Goal: Information Seeking & Learning: Check status

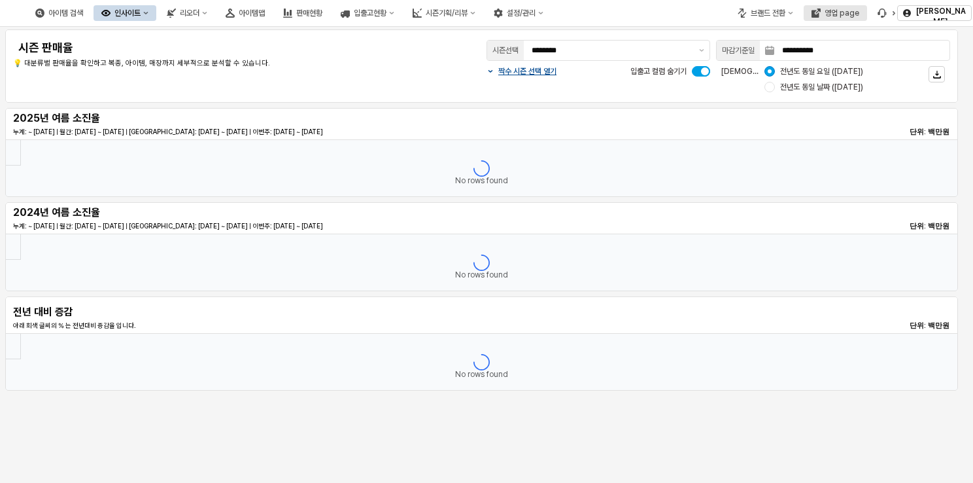
click at [842, 14] on div "영업 page" at bounding box center [842, 13] width 35 height 9
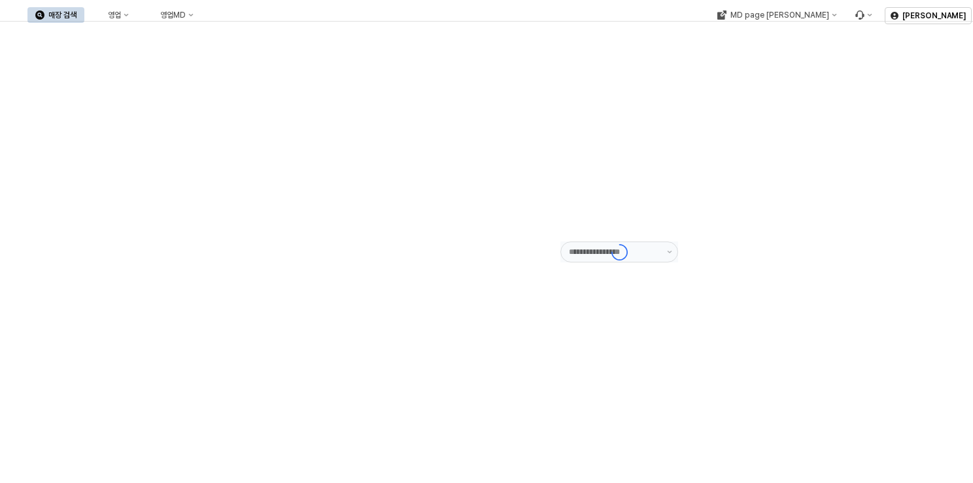
type input "******"
click at [137, 21] on button "영업" at bounding box center [112, 15] width 50 height 16
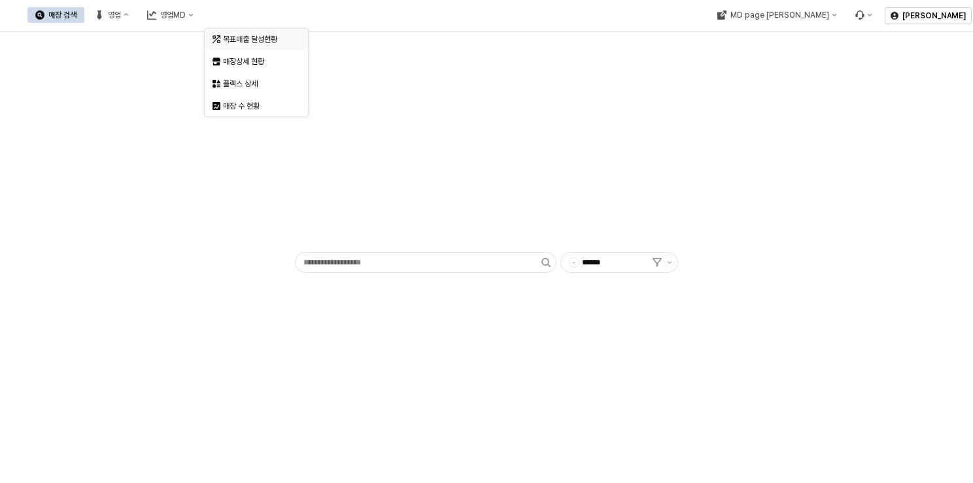
click at [234, 46] on div "목표매출 달성현황" at bounding box center [256, 39] width 103 height 21
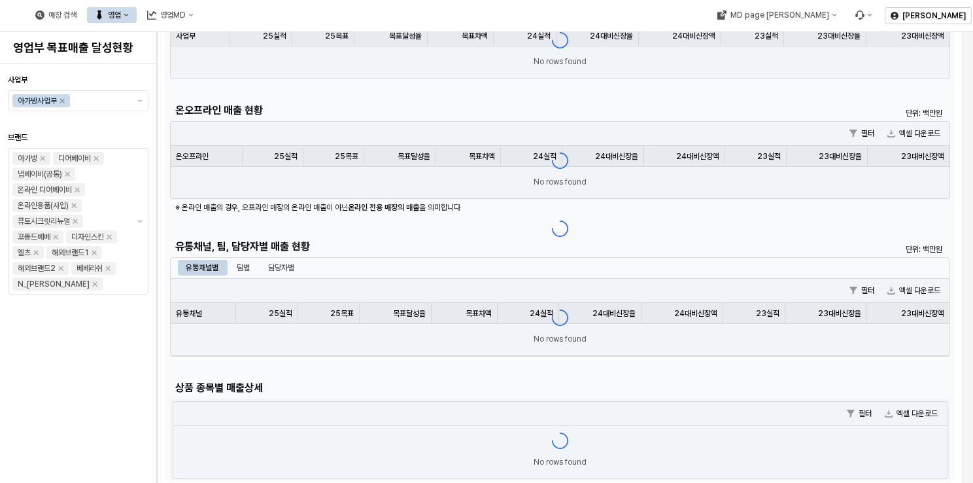
scroll to position [65, 0]
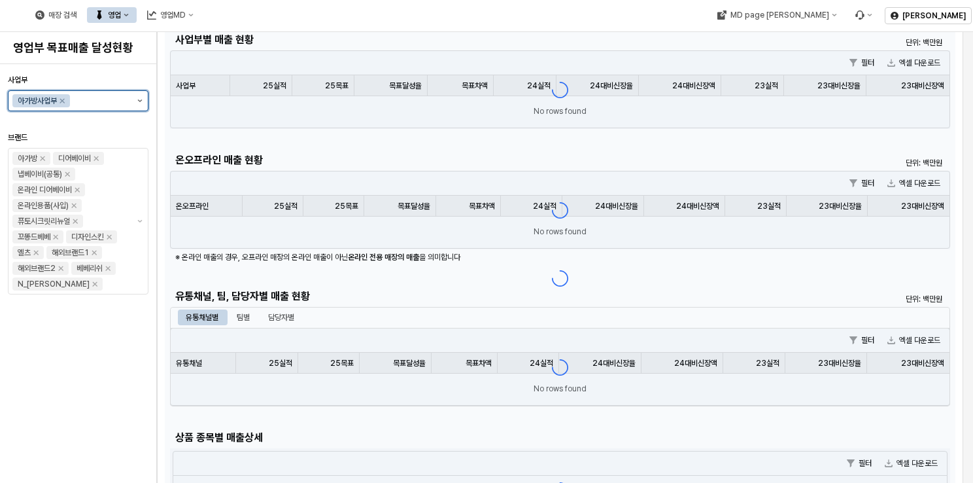
click at [141, 101] on icon "제안 사항 표시" at bounding box center [139, 100] width 5 height 3
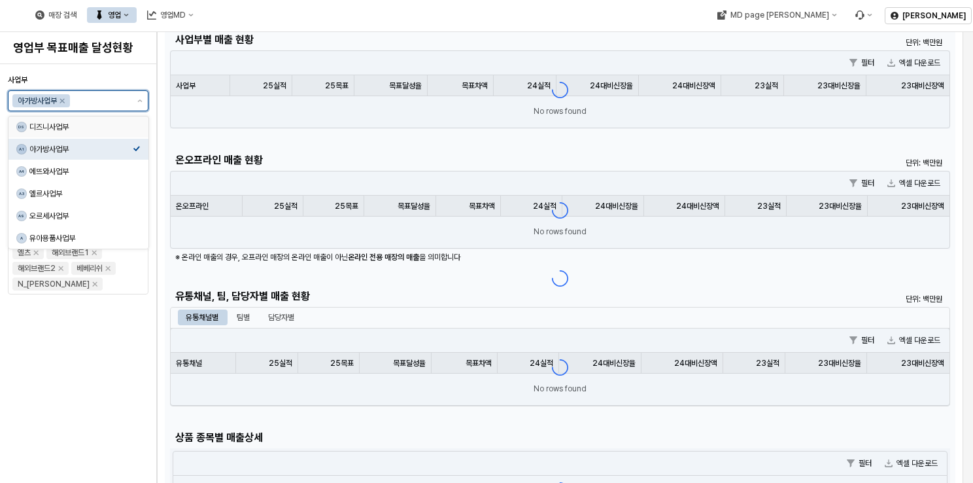
click at [68, 133] on div "DS 디즈니사업부" at bounding box center [74, 126] width 116 height 13
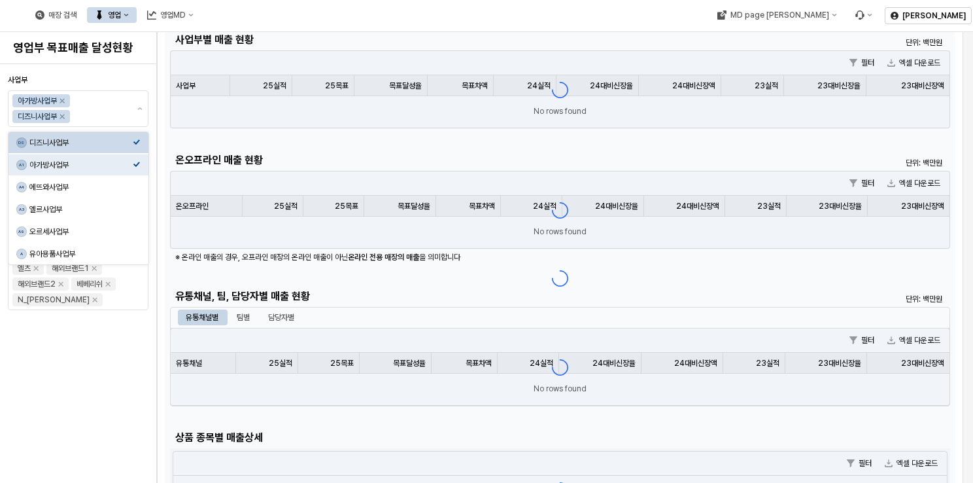
click at [586, 33] on div "App Frame" at bounding box center [560, 278] width 791 height 502
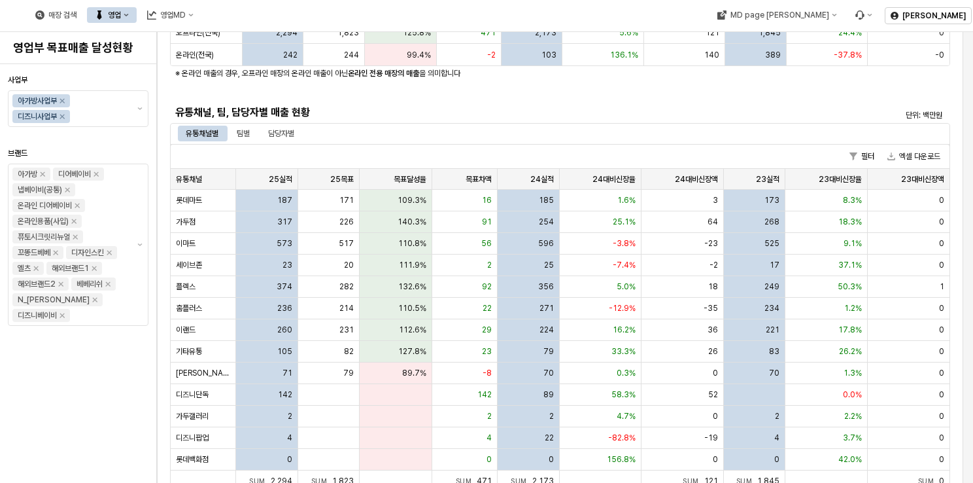
scroll to position [196, 0]
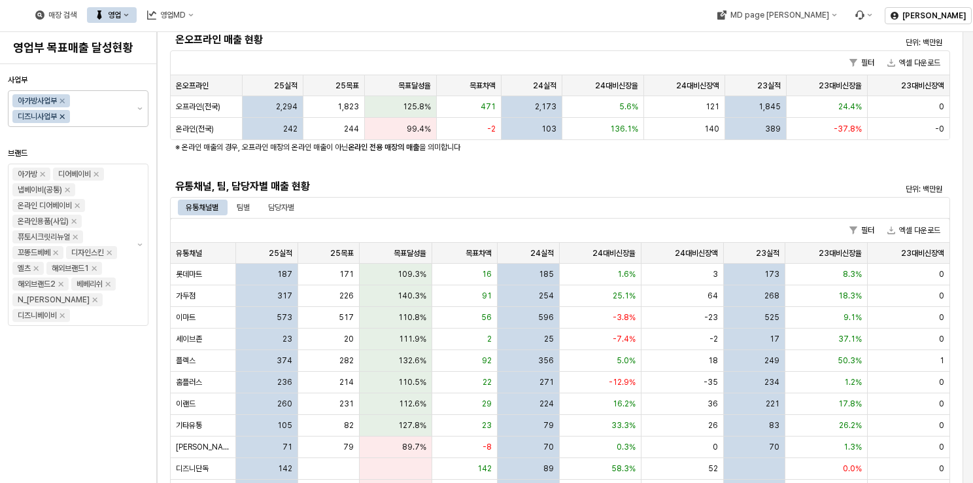
click at [61, 116] on icon "Remove 디즈니사업부" at bounding box center [62, 116] width 10 height 10
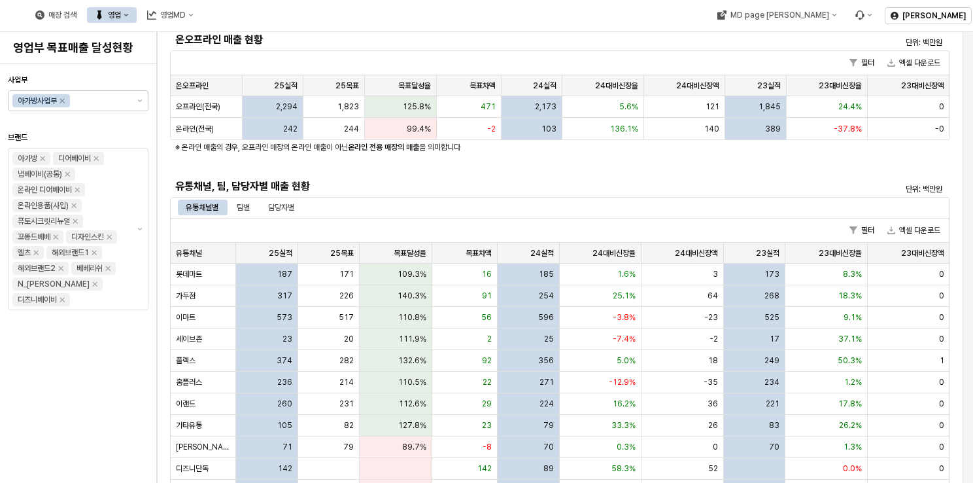
click at [590, 179] on div "유통채널, 팀, 담당자별 매출 현황" at bounding box center [462, 187] width 575 height 16
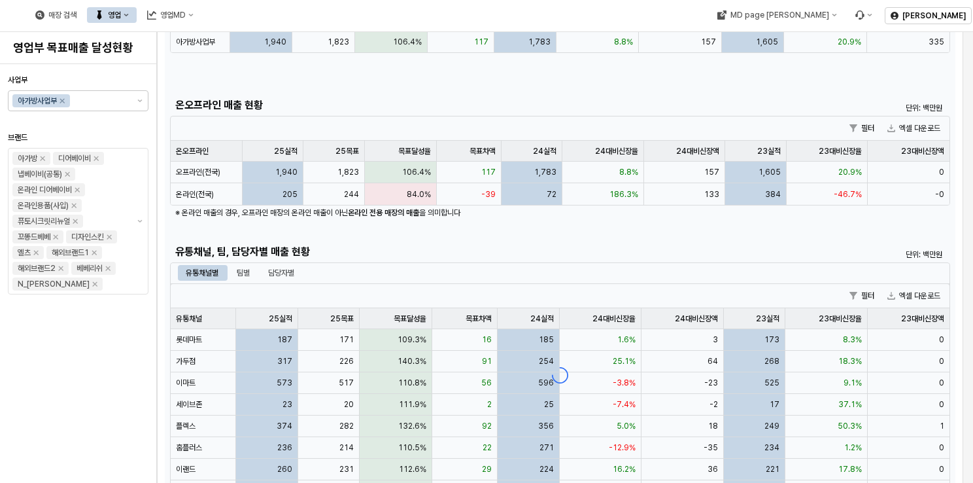
scroll to position [131, 0]
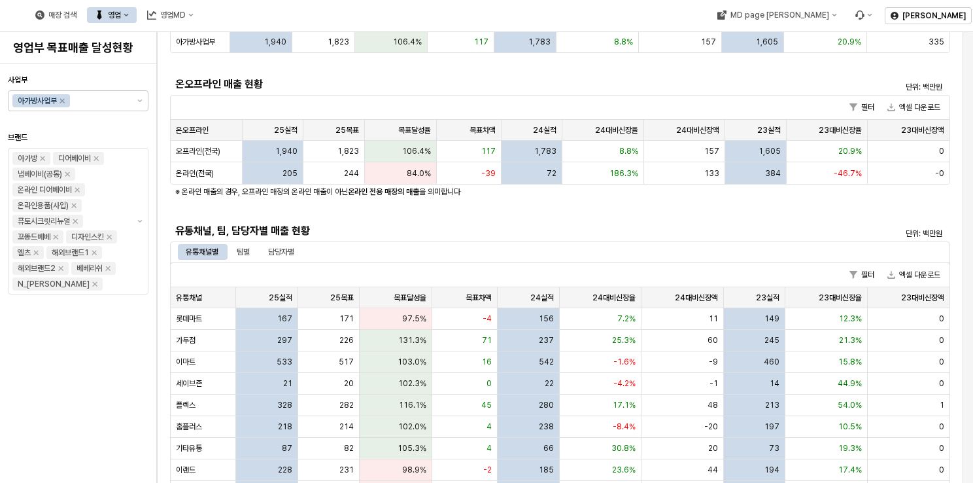
click at [610, 213] on div "사업부별 매출 현황 단위: 백만원 필터 엑셀 다운로드 사업부 사업부 25실적 25실적 25목표 25목표 목표달성율 목표달성율 목표차액 목표차액…" at bounding box center [560, 306] width 780 height 685
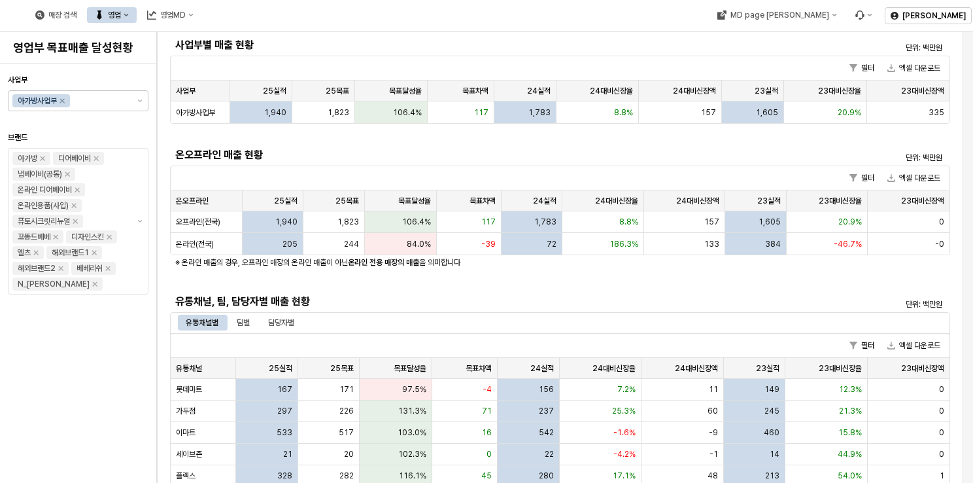
scroll to position [0, 0]
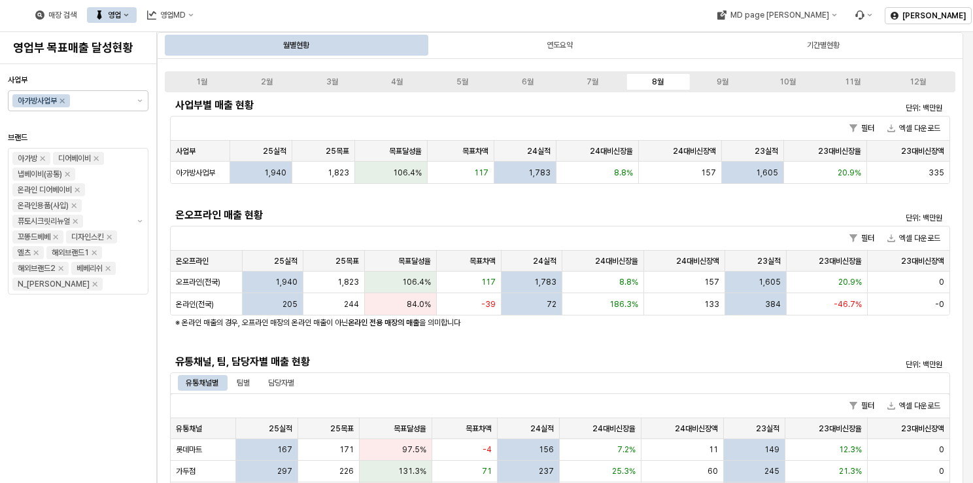
click at [451, 198] on div "사업부별 매출 현황 단위: 백만원 필터 엑셀 다운로드 사업부 사업부 25실적 25실적 25목표 25목표 목표달성율 목표달성율 목표차액 목표차액…" at bounding box center [560, 437] width 780 height 685
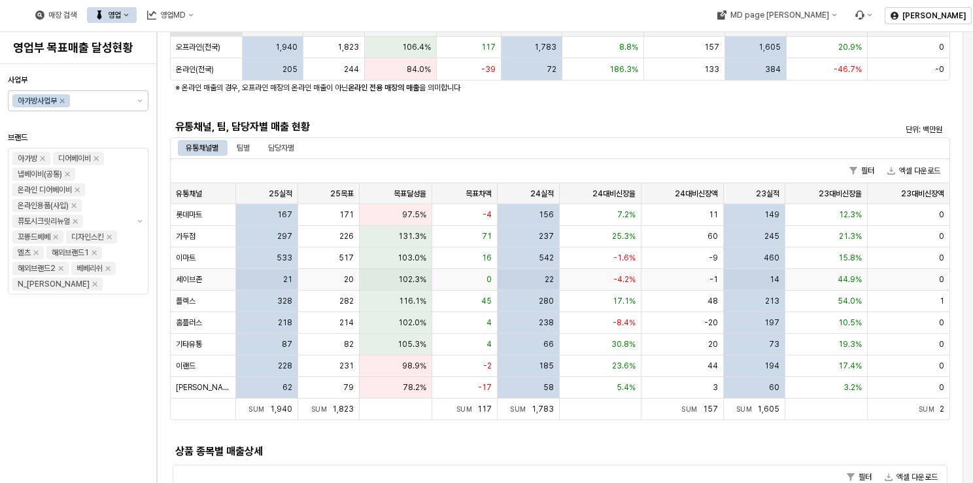
scroll to position [131, 0]
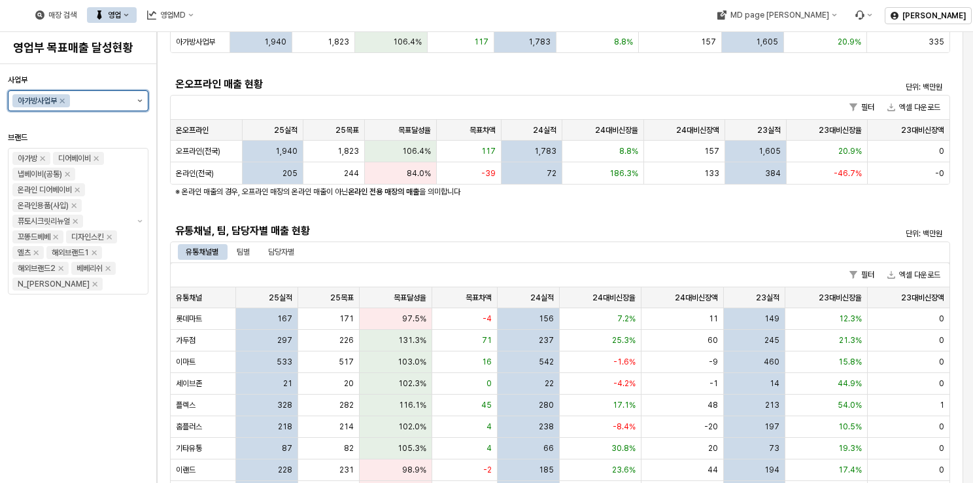
click at [145, 101] on button "제안 사항 표시" at bounding box center [140, 101] width 16 height 20
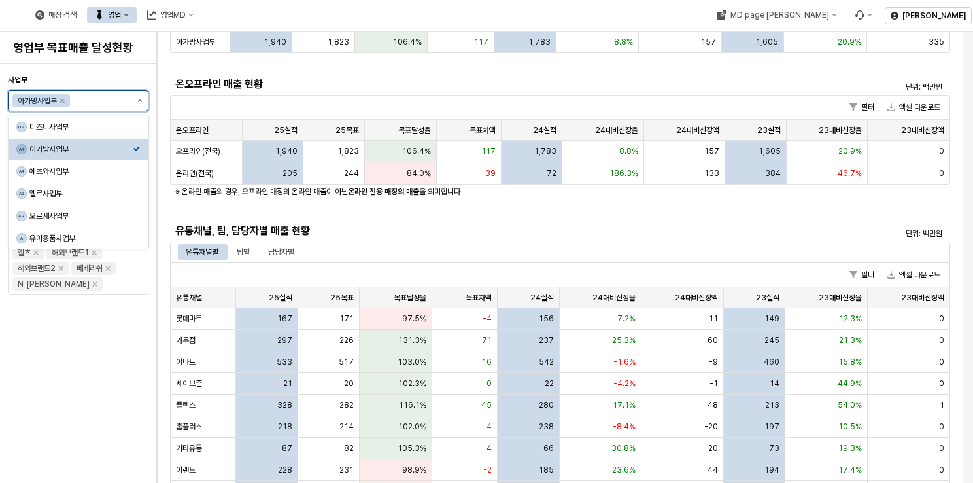
click at [145, 101] on button "제안 사항 표시" at bounding box center [140, 101] width 16 height 20
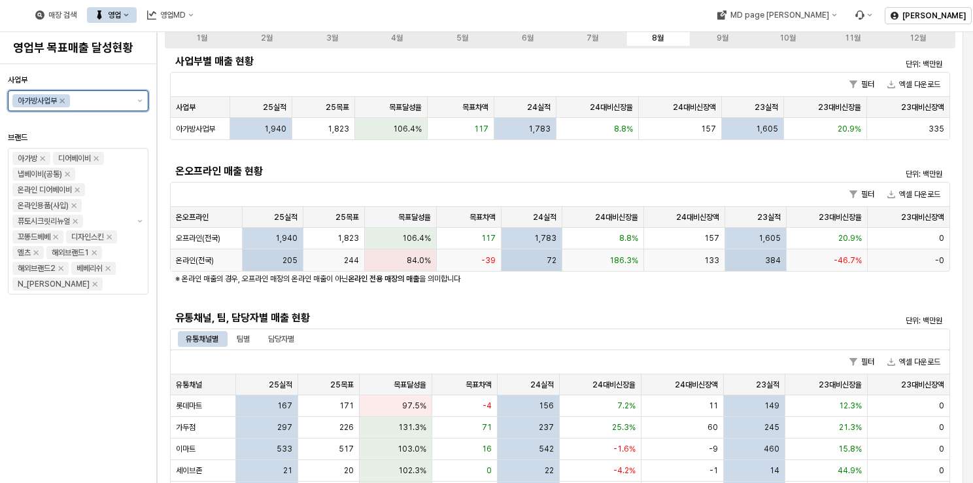
scroll to position [0, 0]
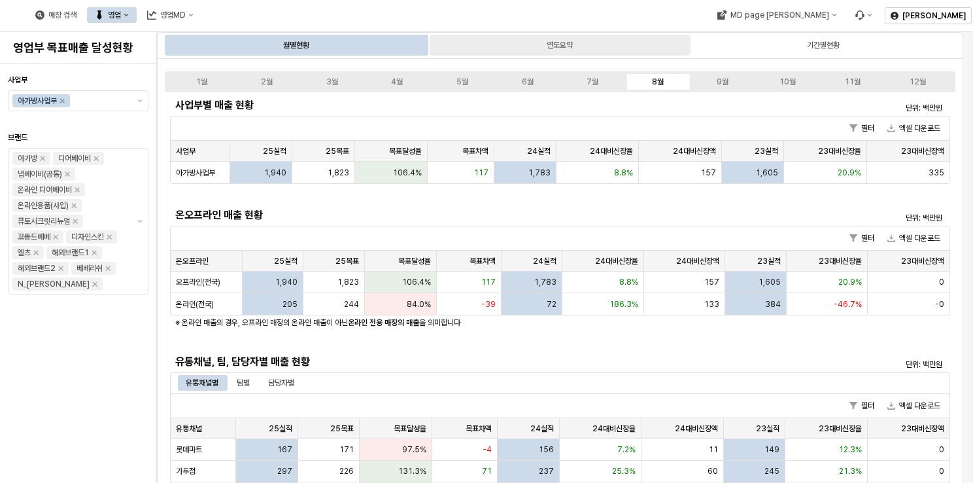
click at [544, 43] on div "연도요약" at bounding box center [560, 45] width 261 height 21
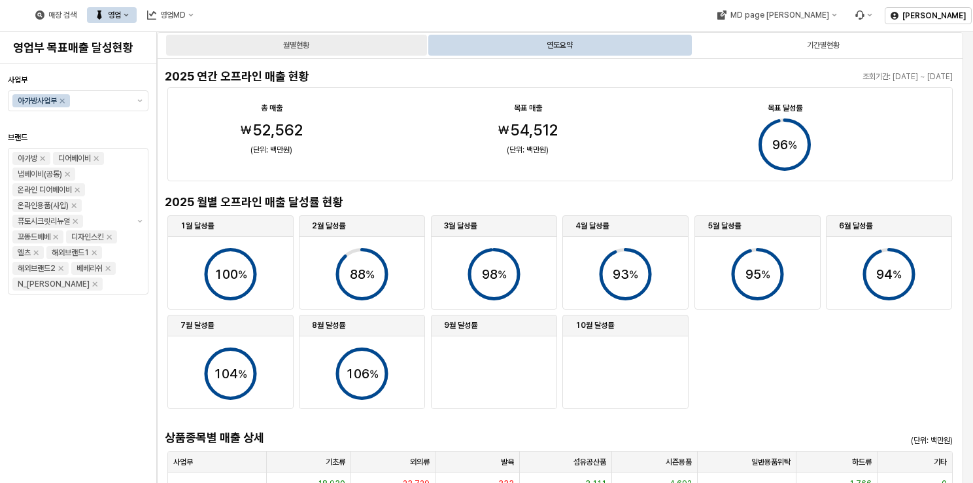
click at [364, 46] on div "월별현황" at bounding box center [296, 45] width 261 height 21
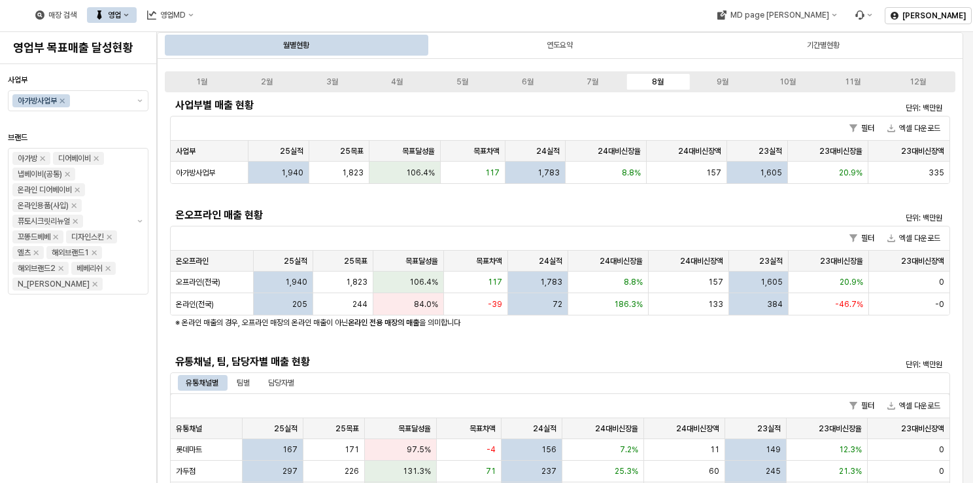
click at [614, 352] on div "유통채널, 팀, 담당자별 매출 현황" at bounding box center [462, 361] width 585 height 21
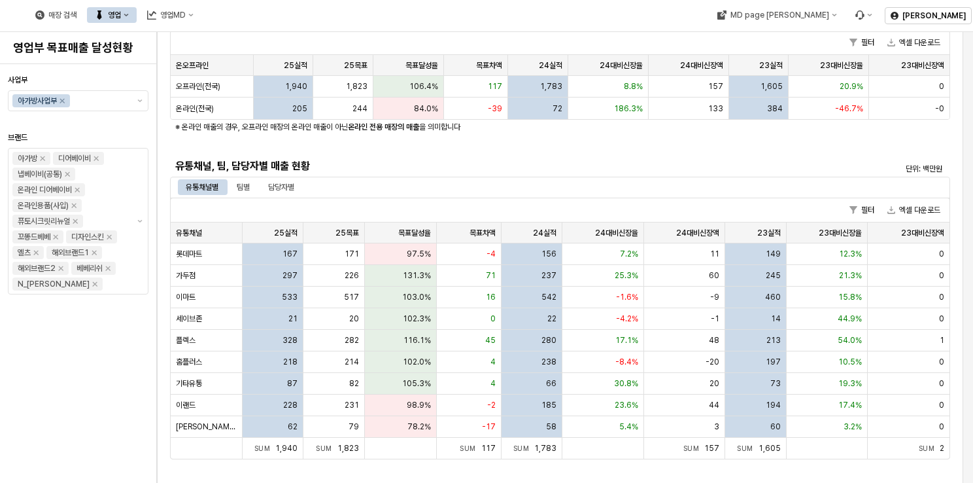
scroll to position [196, 0]
click at [274, 247] on div "167" at bounding box center [273, 254] width 61 height 22
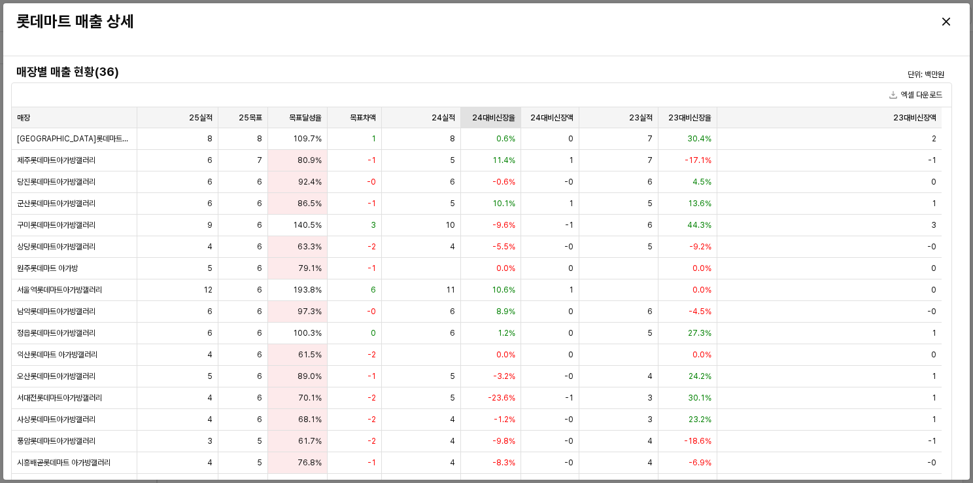
click at [502, 116] on div "24대비신장율 24대비신장율" at bounding box center [491, 117] width 60 height 21
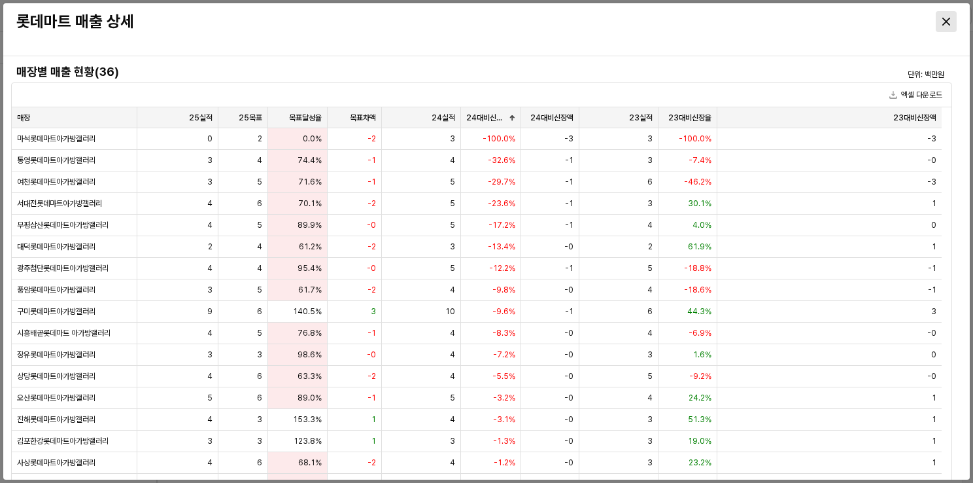
click at [950, 27] on div "Close" at bounding box center [947, 22] width 20 height 20
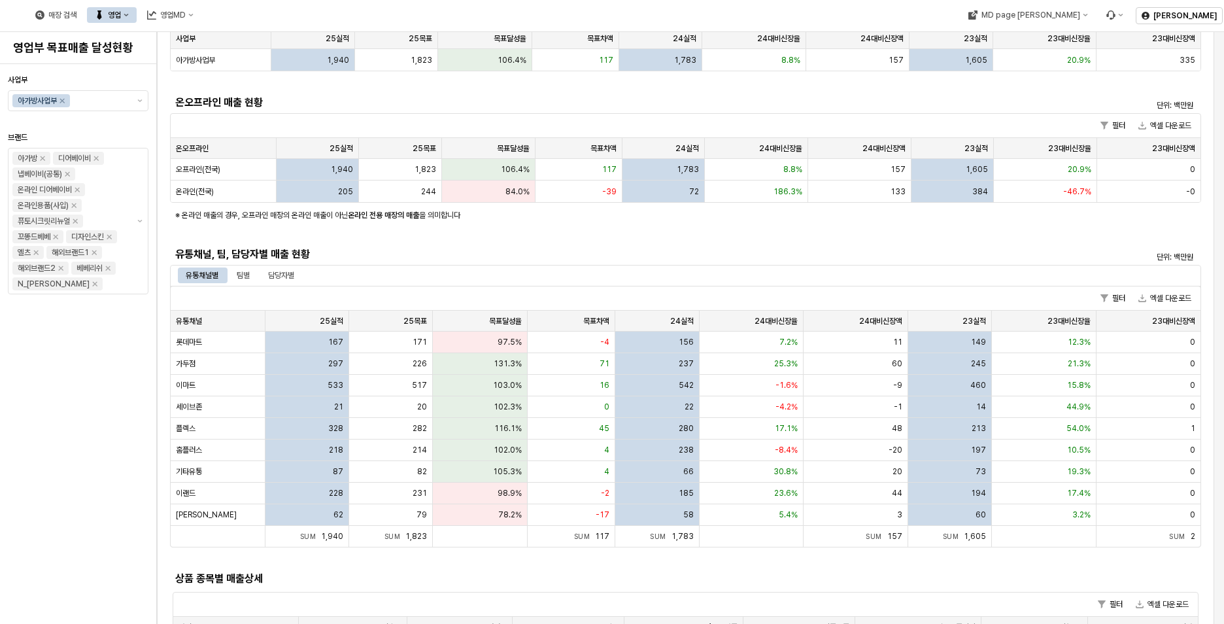
scroll to position [0, 0]
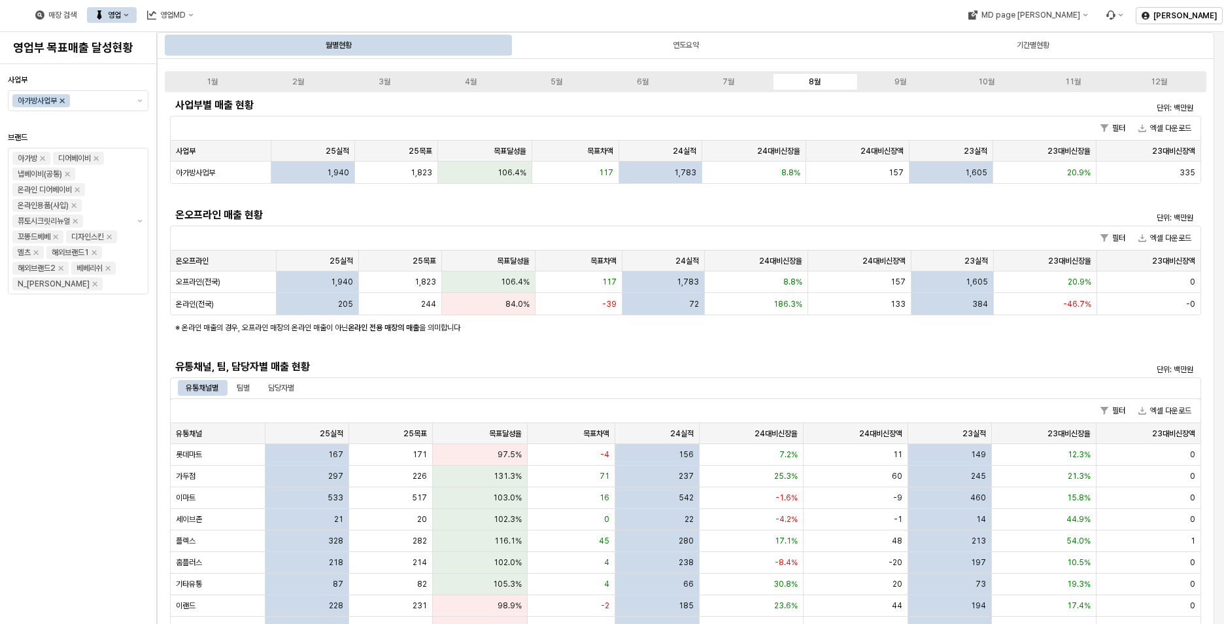
click at [65, 99] on icon "Remove 아가방사업부" at bounding box center [62, 101] width 5 height 5
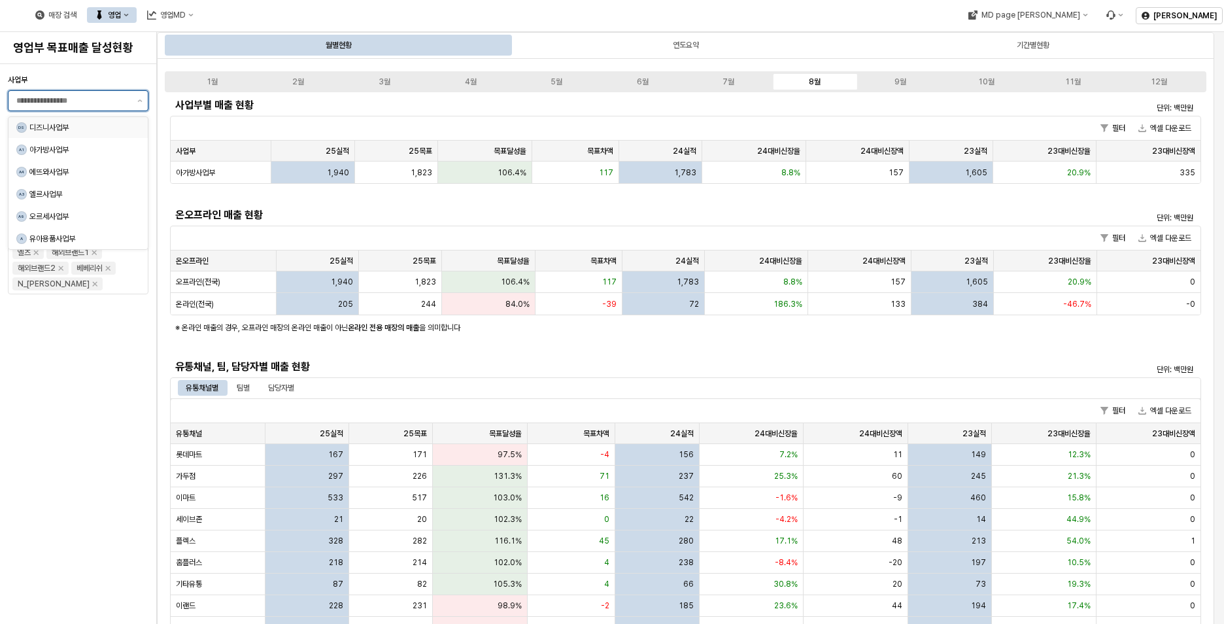
click at [98, 122] on div "DS 디즈니사업부" at bounding box center [74, 127] width 116 height 13
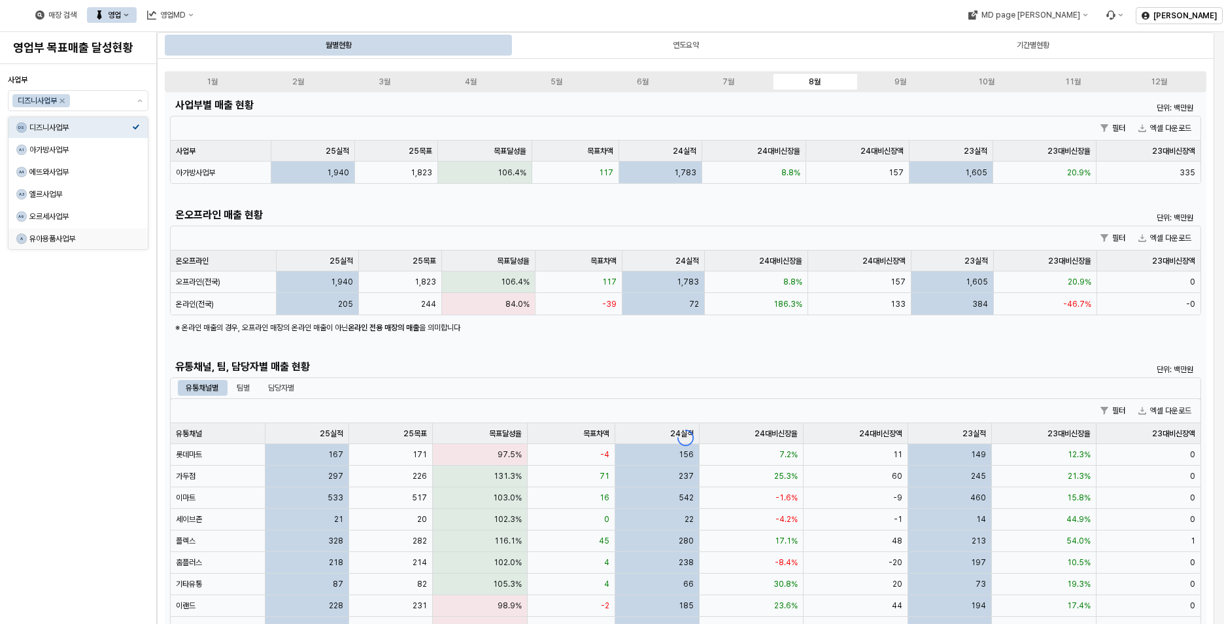
click at [115, 482] on div "사업부 디즈니사업부 [GEOGRAPHIC_DATA]" at bounding box center [78, 343] width 141 height 549
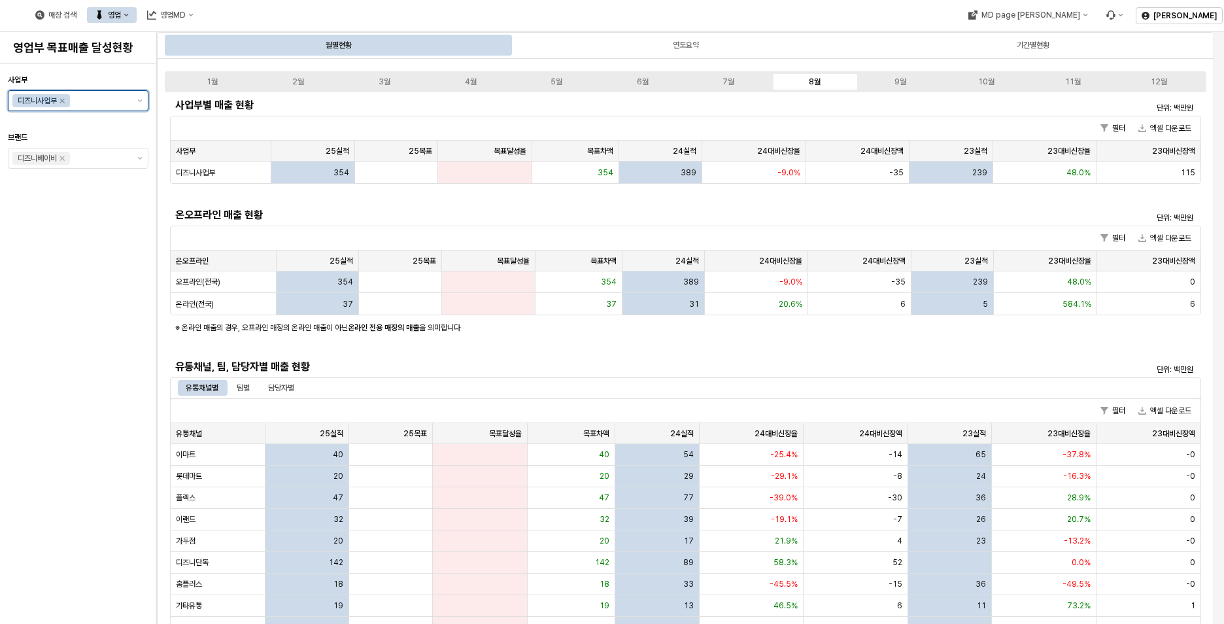
click at [97, 102] on input "사업부" at bounding box center [101, 100] width 56 height 13
click at [63, 101] on icon "Remove 디즈니사업부" at bounding box center [62, 101] width 5 height 5
click at [138, 97] on button "제안 사항 표시" at bounding box center [140, 101] width 16 height 20
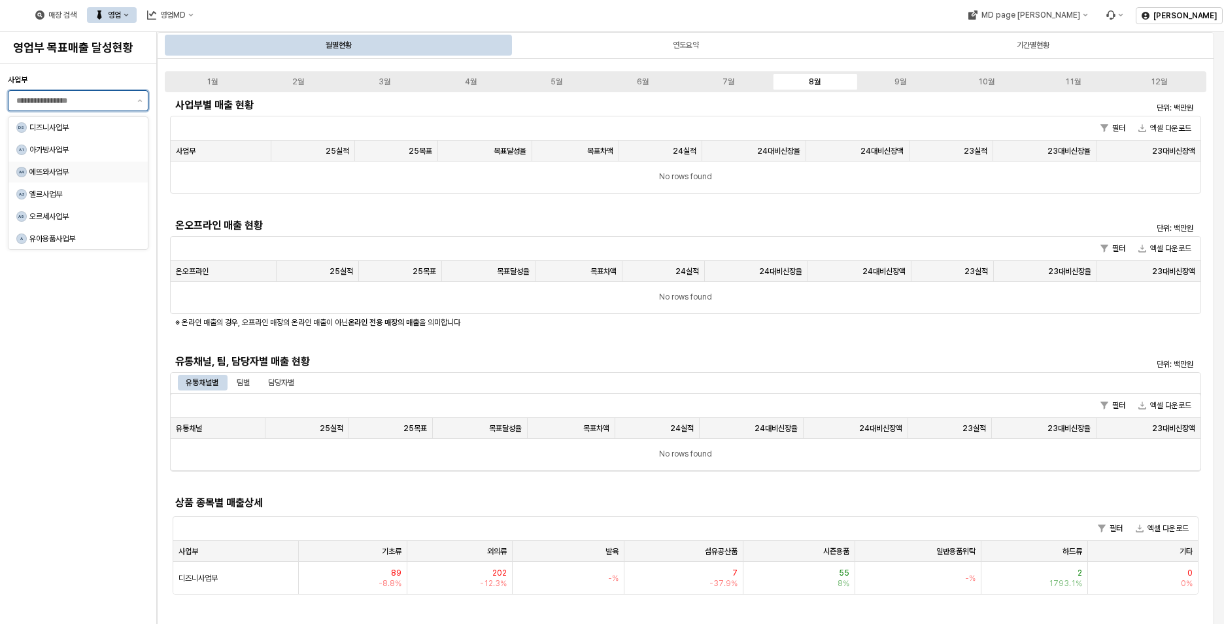
click at [84, 176] on div "에뜨와사업부" at bounding box center [80, 172] width 103 height 10
click at [141, 388] on div "사업부 에뜨와사업부 [GEOGRAPHIC_DATA]" at bounding box center [78, 343] width 141 height 549
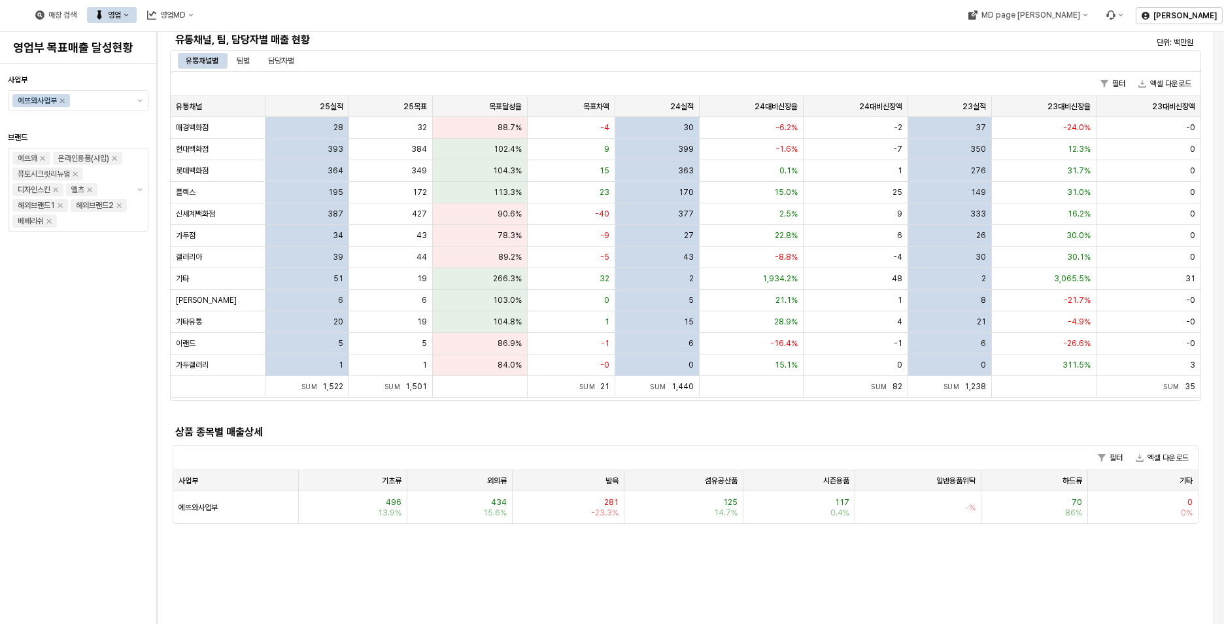
scroll to position [262, 0]
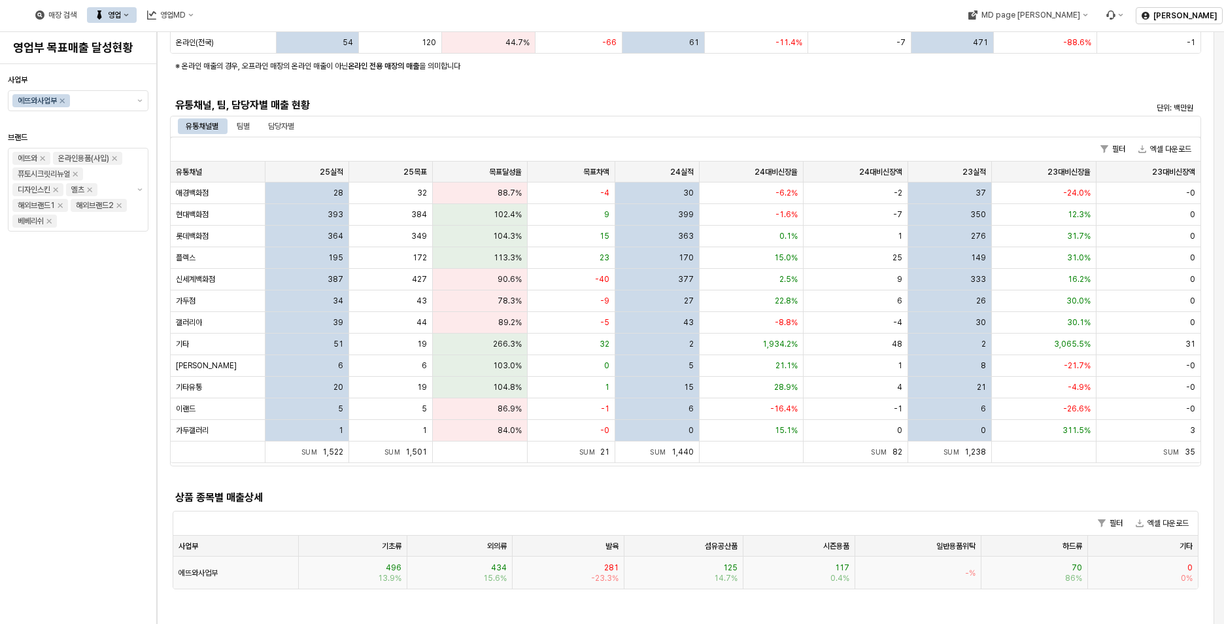
click at [666, 482] on div "125 14.7%" at bounding box center [684, 573] width 119 height 32
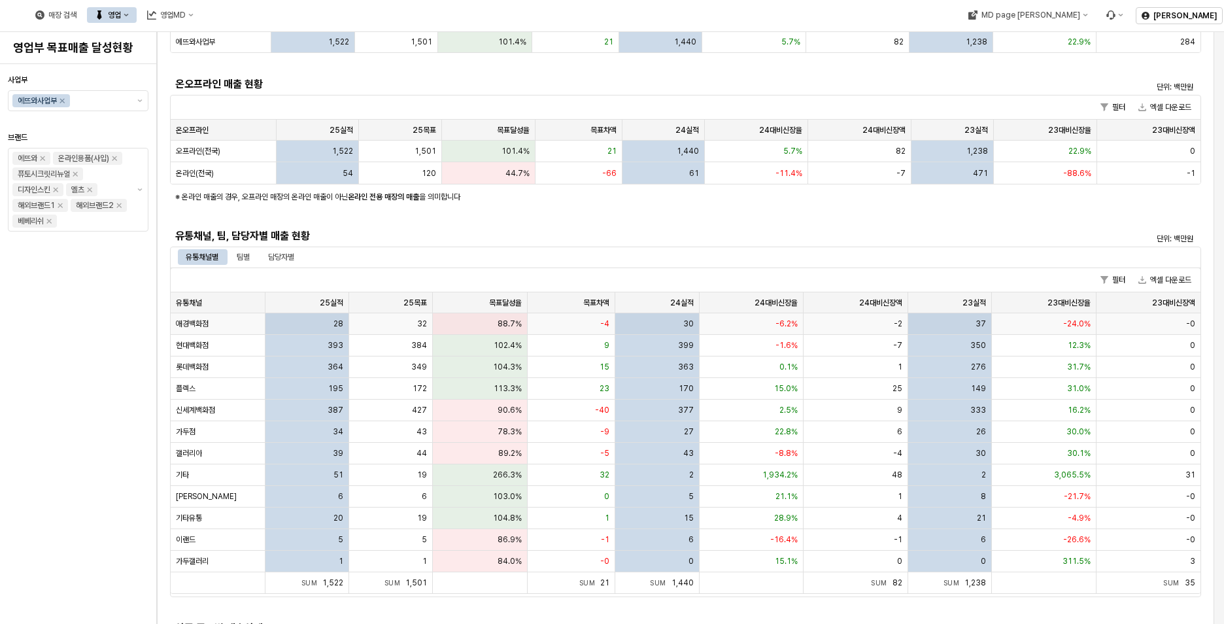
scroll to position [0, 0]
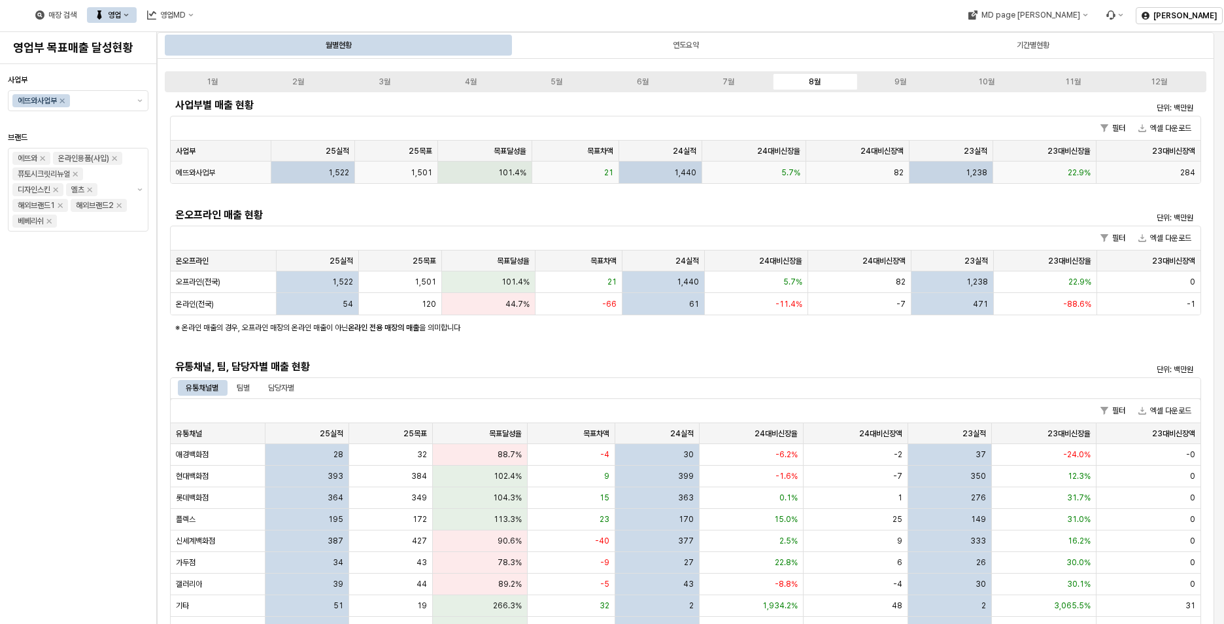
click at [415, 174] on span "1,501" at bounding box center [422, 172] width 22 height 10
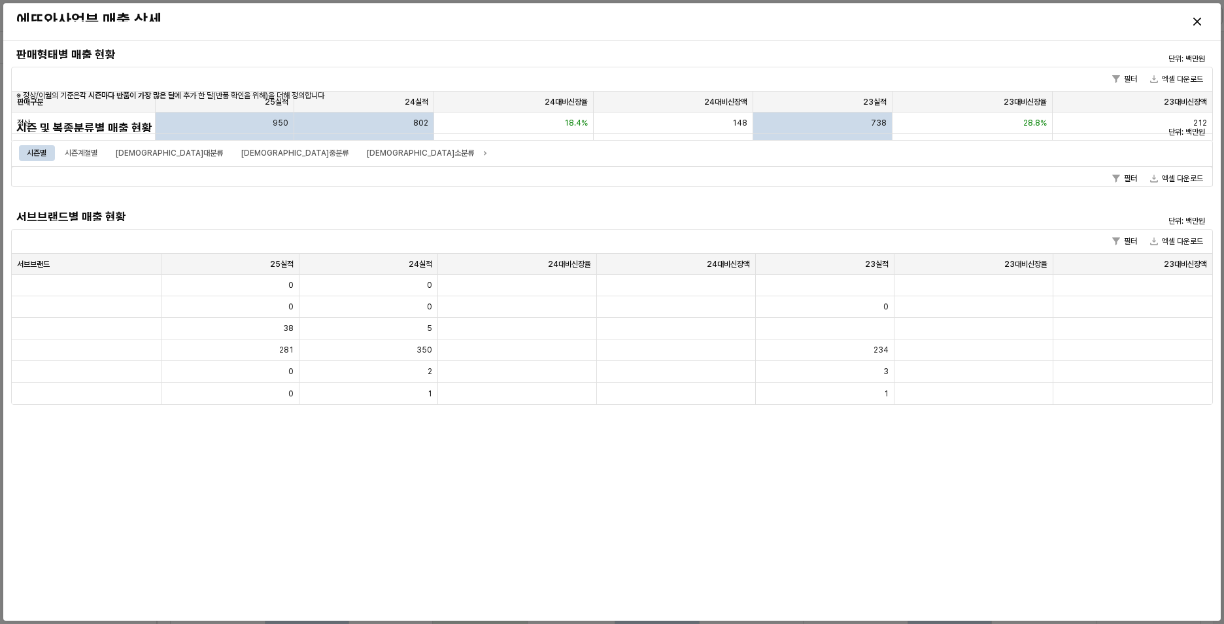
click at [780, 174] on div "필터 엑셀 다운로드" at bounding box center [612, 179] width 1201 height 24
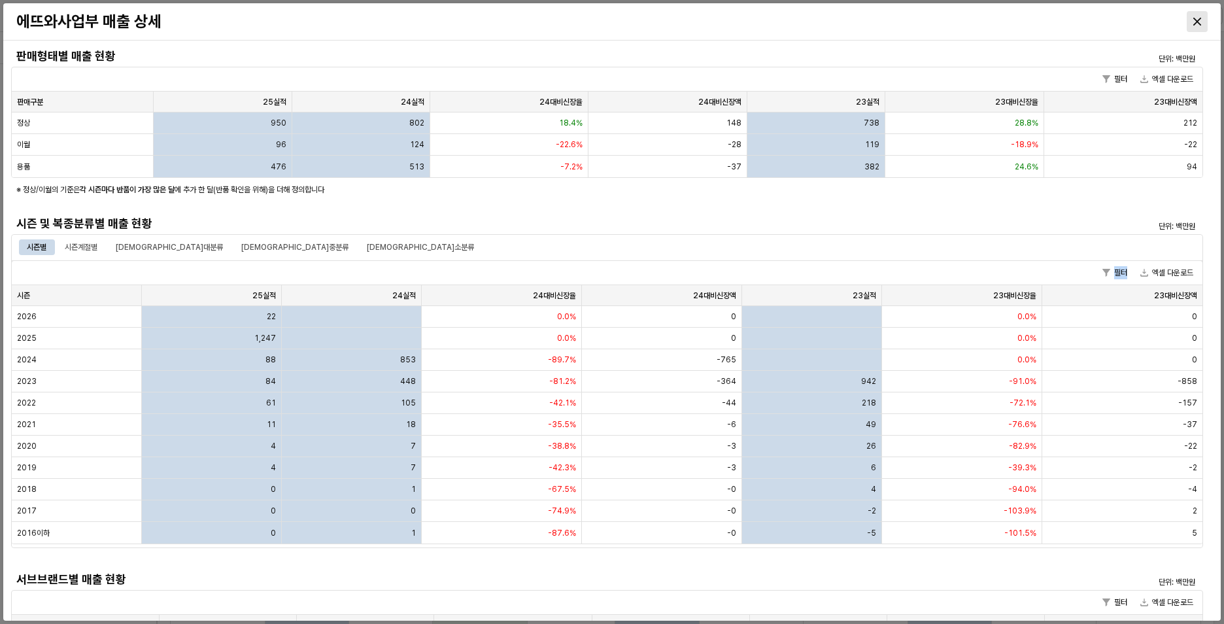
click at [973, 14] on div "Close" at bounding box center [1198, 22] width 20 height 20
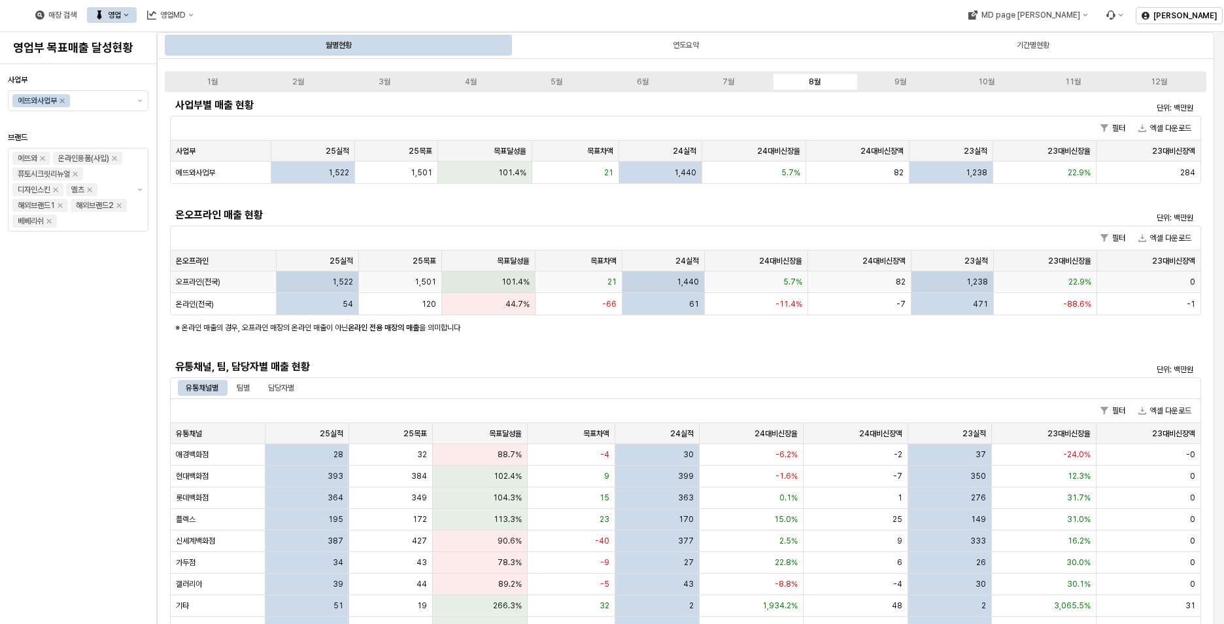
click at [461, 274] on div "101.4%" at bounding box center [489, 282] width 94 height 22
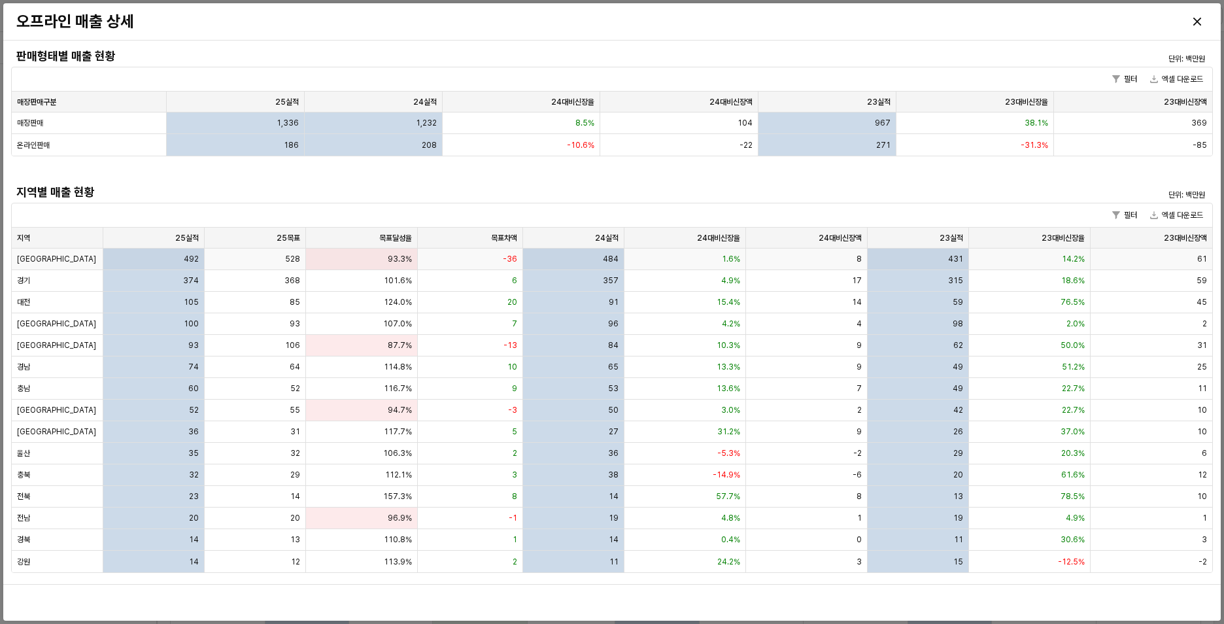
click at [436, 260] on div "-36" at bounding box center [470, 260] width 105 height 22
click at [973, 16] on div "Close" at bounding box center [1198, 22] width 20 height 20
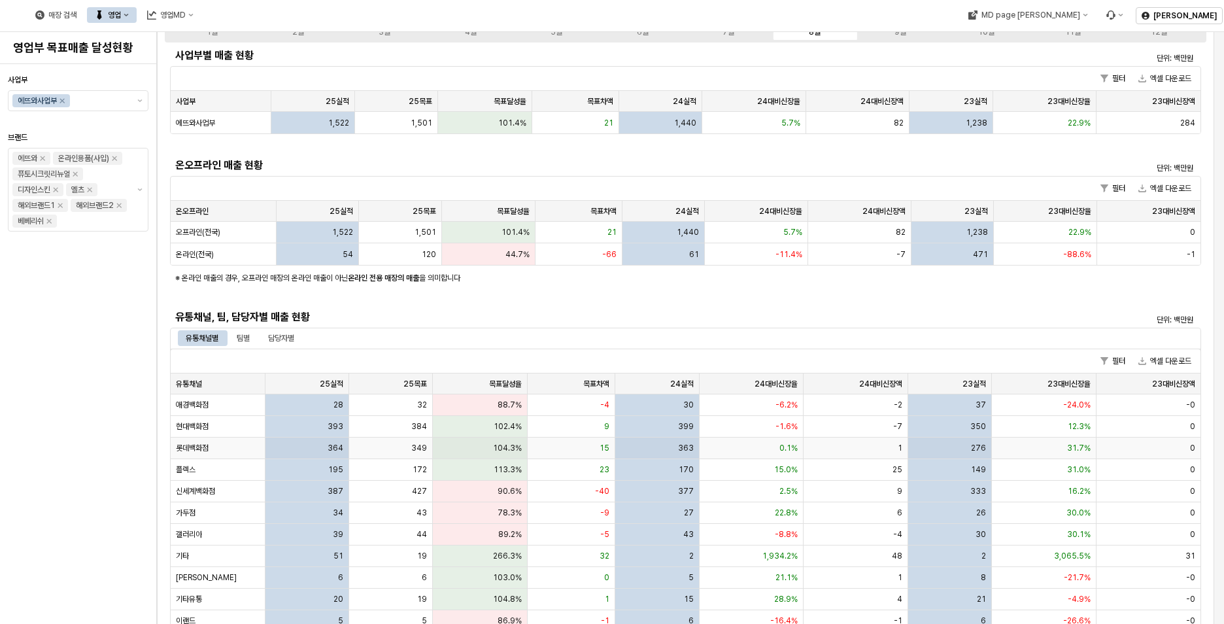
scroll to position [196, 0]
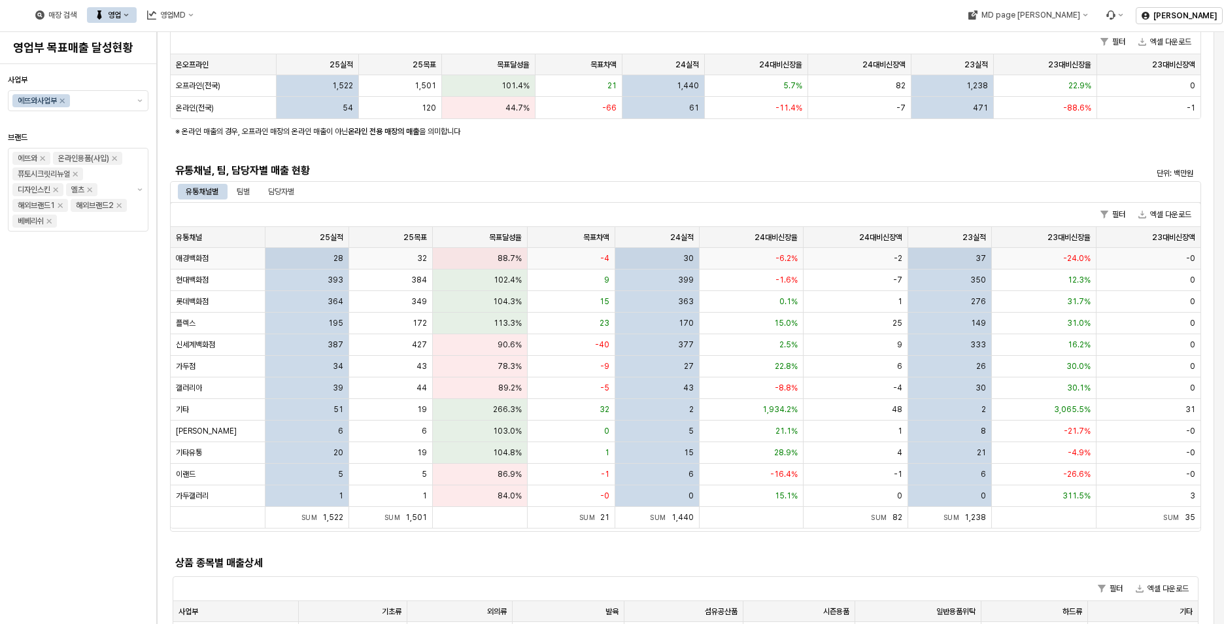
click at [723, 258] on div "-6.2%" at bounding box center [752, 259] width 104 height 22
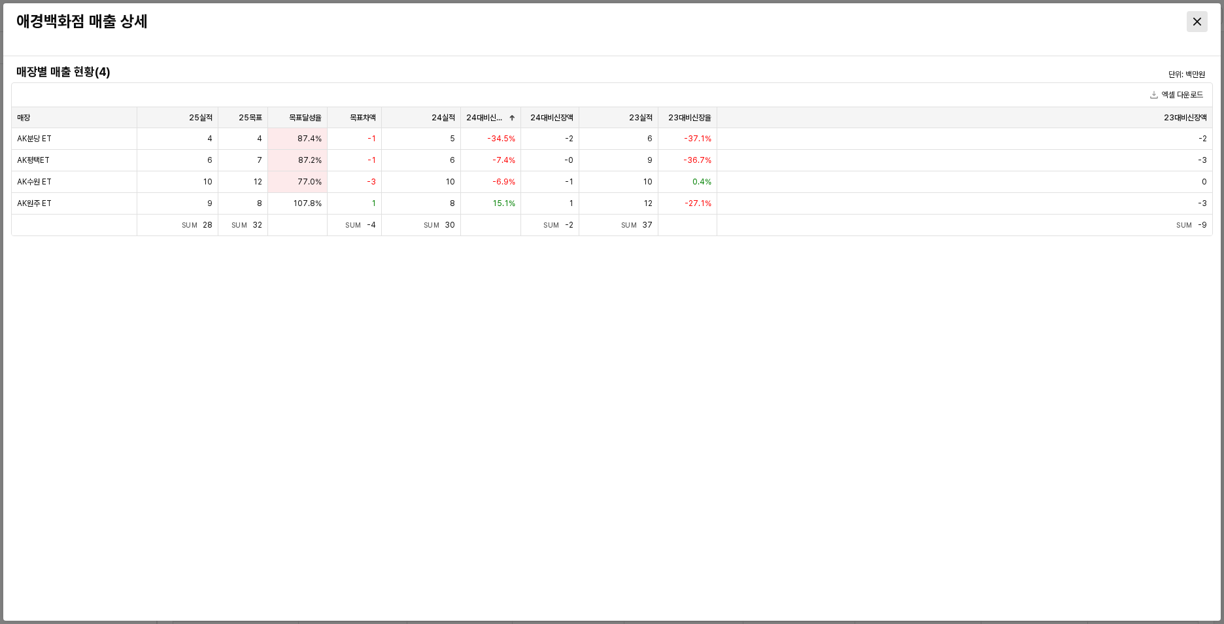
click at [973, 18] on icon "Close" at bounding box center [1198, 22] width 8 height 8
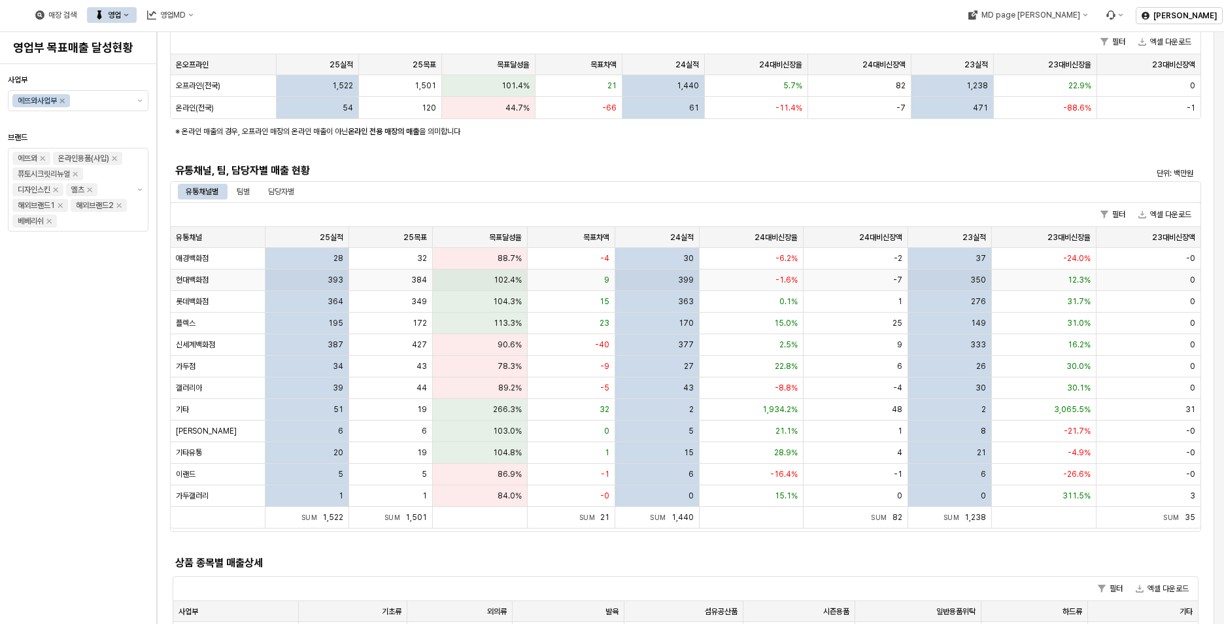
click at [684, 284] on span "399" at bounding box center [686, 280] width 16 height 10
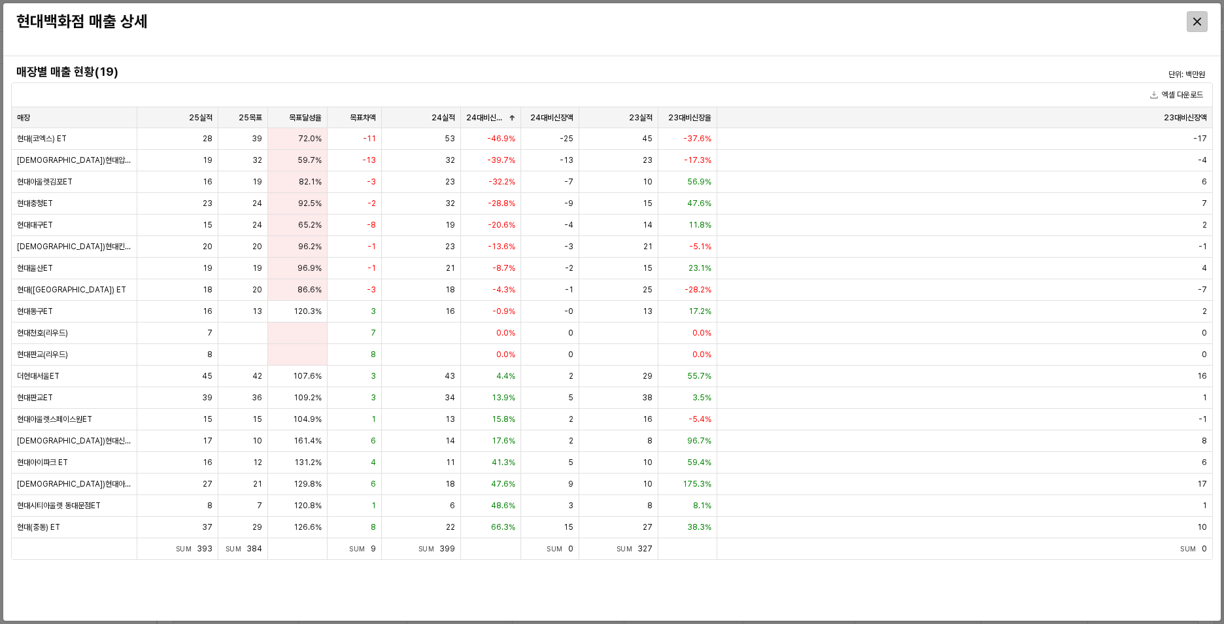
click at [973, 26] on div "Close" at bounding box center [1198, 22] width 20 height 20
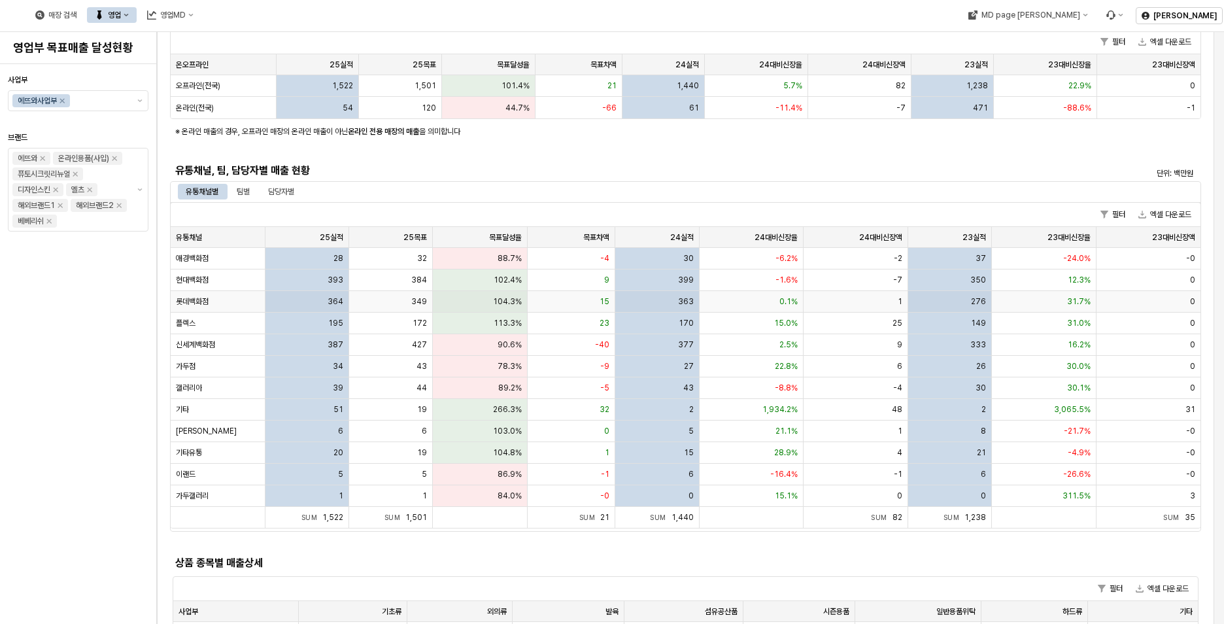
click at [378, 302] on div "349" at bounding box center [391, 302] width 84 height 22
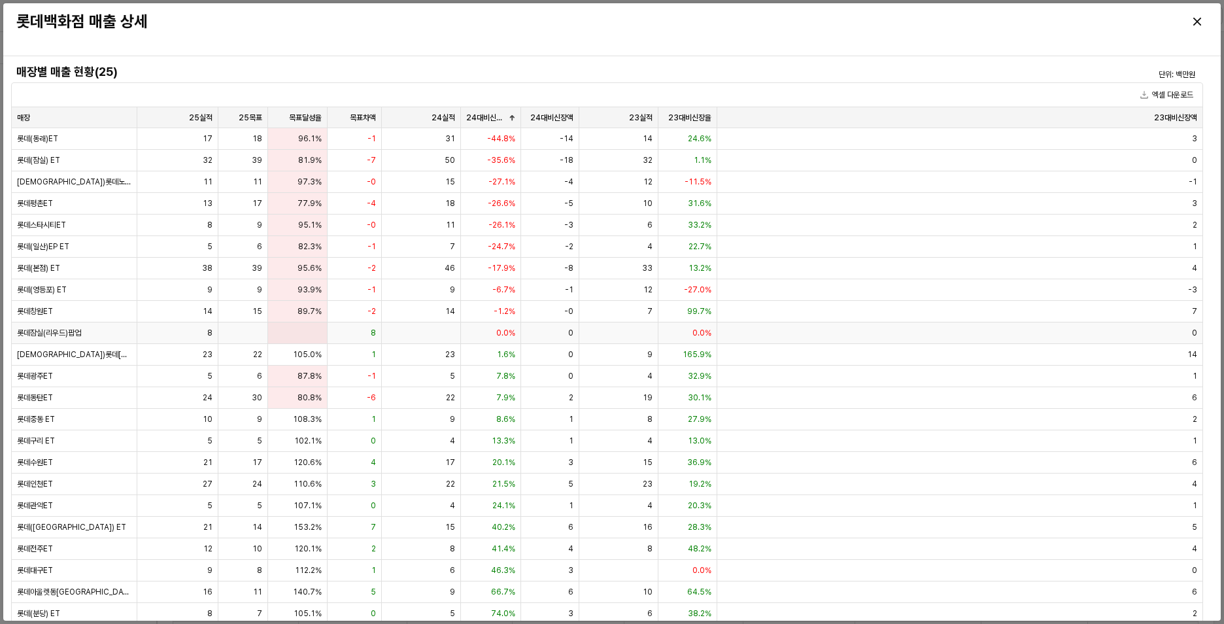
scroll to position [69, 0]
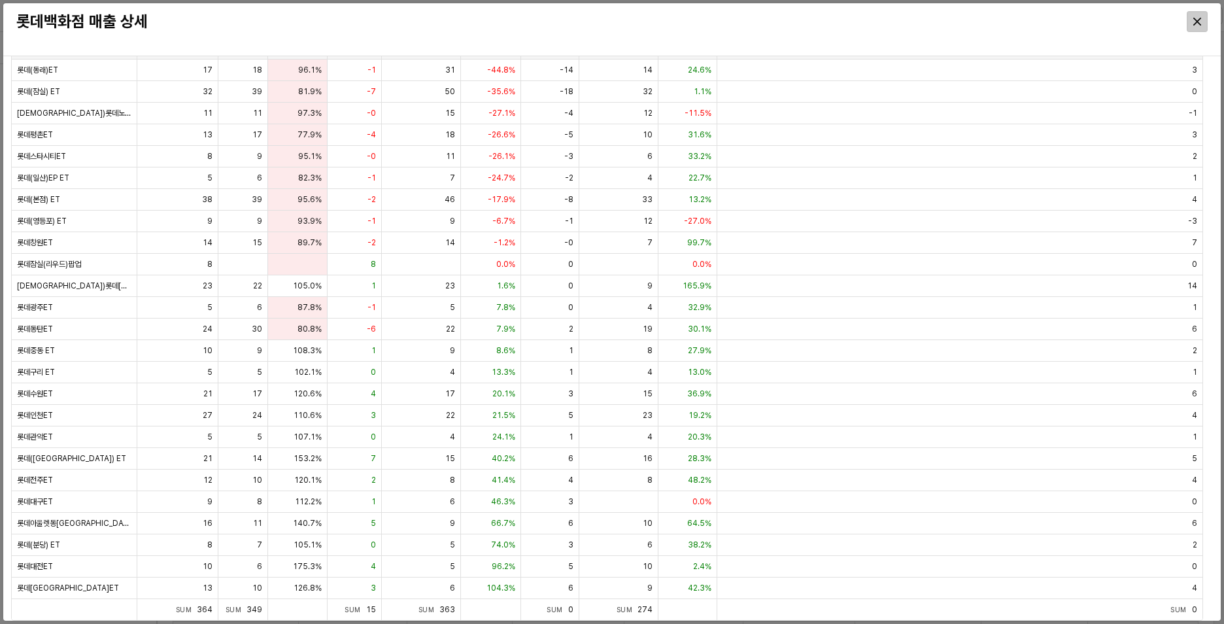
click at [973, 18] on icon "Close" at bounding box center [1198, 22] width 8 height 8
